Goal: Information Seeking & Learning: Learn about a topic

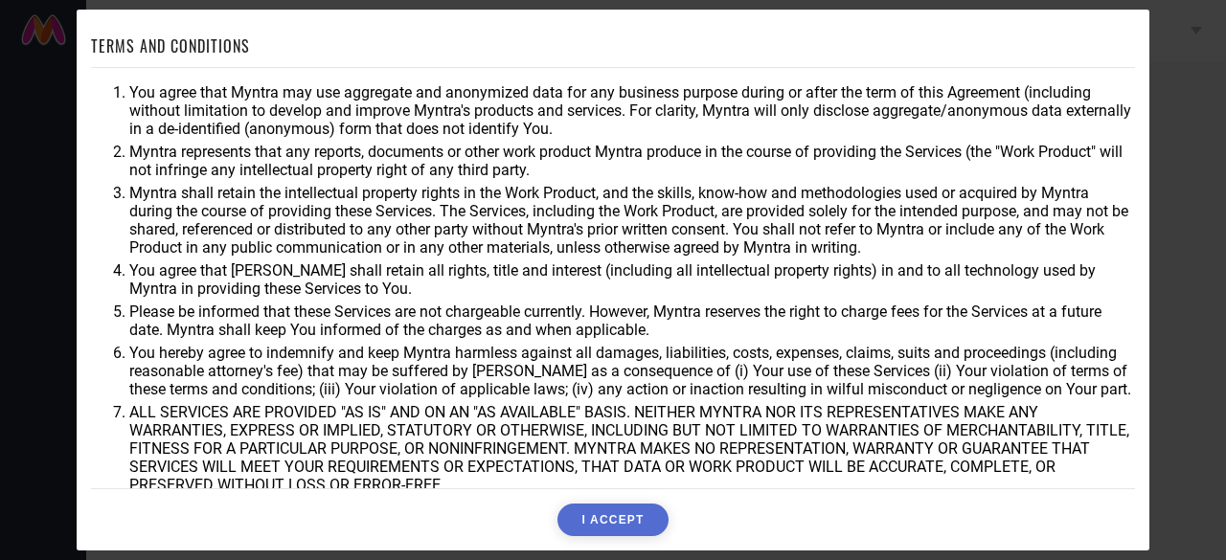
click at [608, 518] on button "I ACCEPT" at bounding box center [612, 520] width 110 height 33
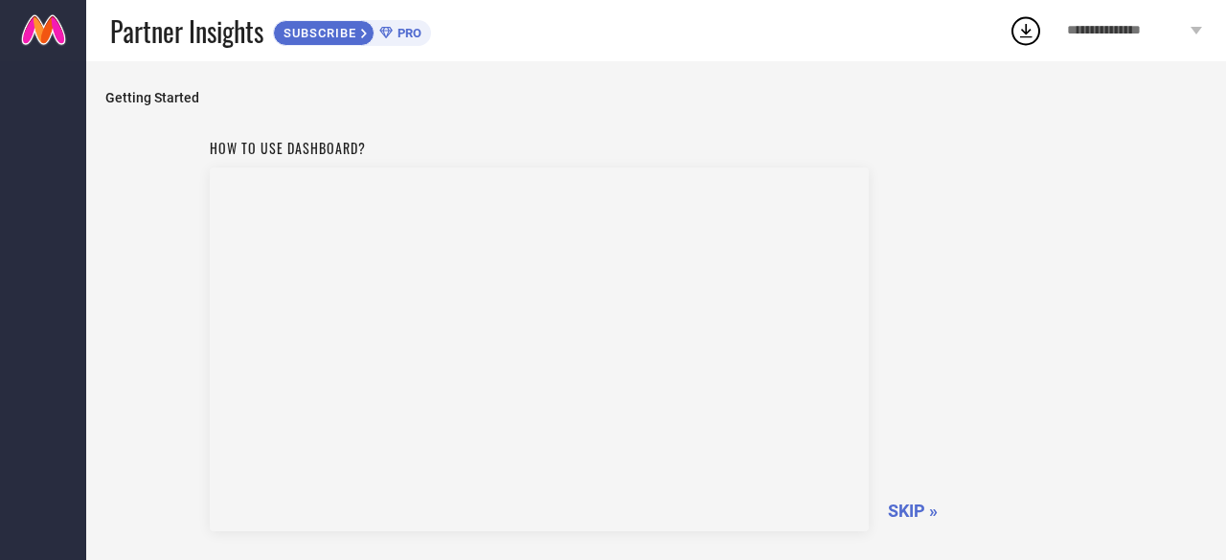
click at [906, 507] on span "SKIP »" at bounding box center [913, 511] width 50 height 20
